Goal: Information Seeking & Learning: Learn about a topic

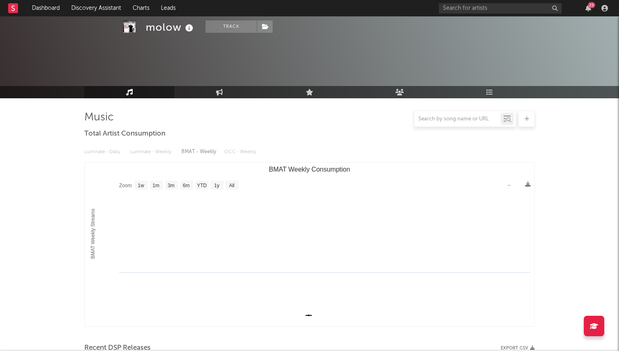
select select "1w"
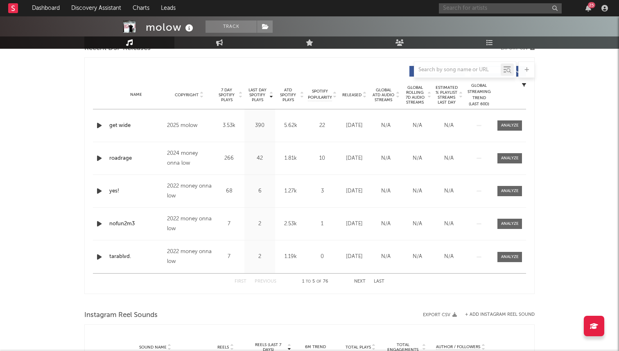
click at [468, 9] on input "text" at bounding box center [500, 8] width 123 height 10
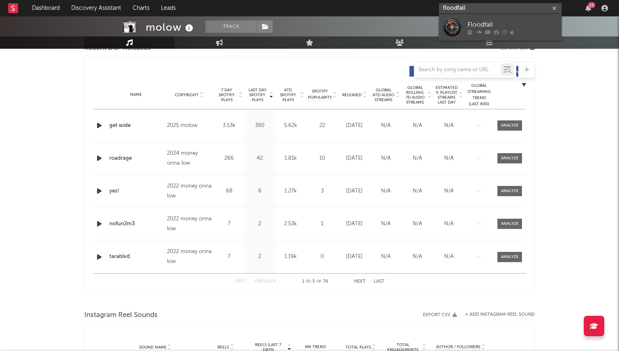
type input "floodfall"
click at [488, 22] on div "Floodfall" at bounding box center [513, 25] width 90 height 10
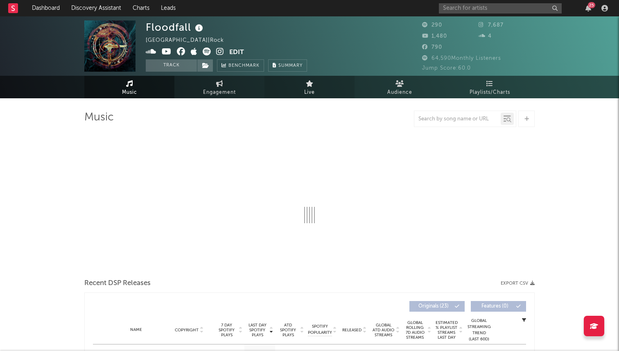
select select "1w"
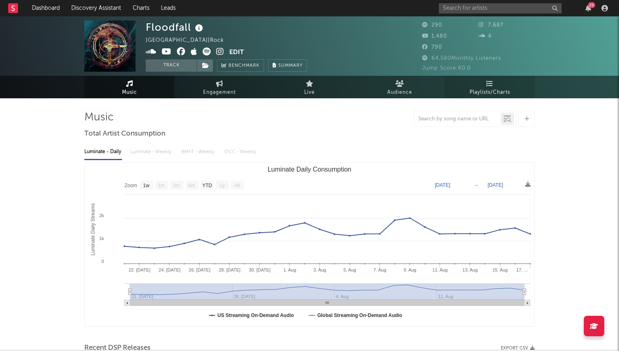
click at [471, 90] on span "Playlists/Charts" at bounding box center [490, 93] width 41 height 10
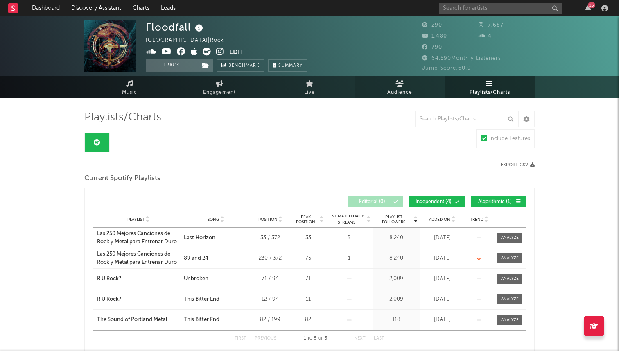
click at [364, 86] on link "Audience" at bounding box center [400, 87] width 90 height 23
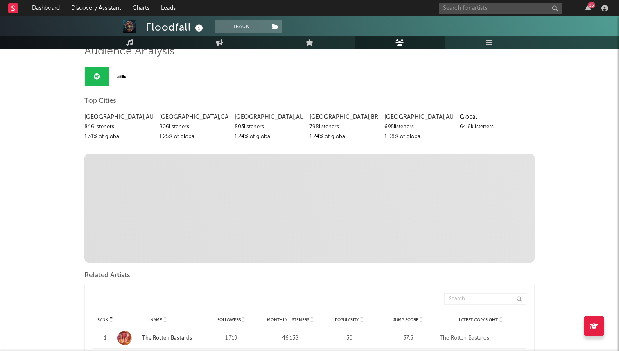
scroll to position [68, 0]
